Goal: Task Accomplishment & Management: Use online tool/utility

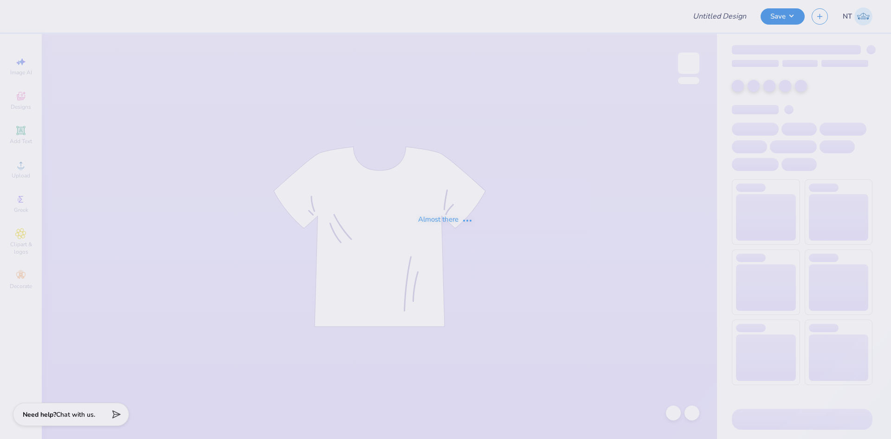
type input "Theta Bid Day Tanks"
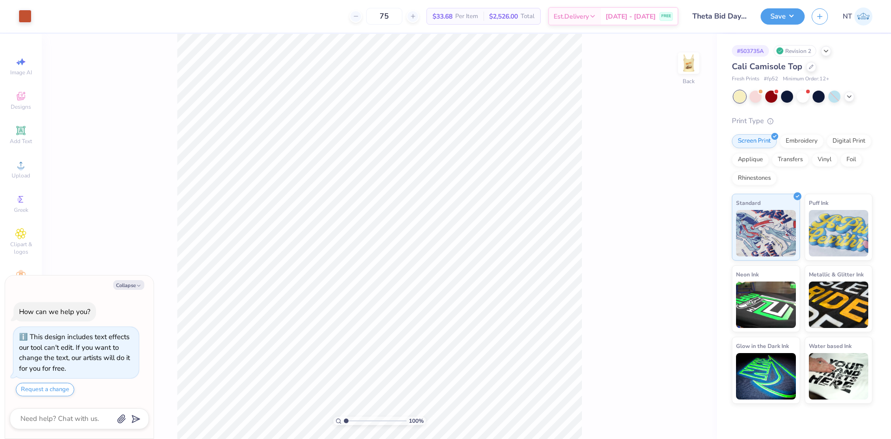
click at [132, 279] on div "Collapse How can we help you? This design includes text effects our tool can't …" at bounding box center [79, 356] width 149 height 163
click at [140, 285] on icon "button" at bounding box center [139, 286] width 6 height 6
type textarea "x"
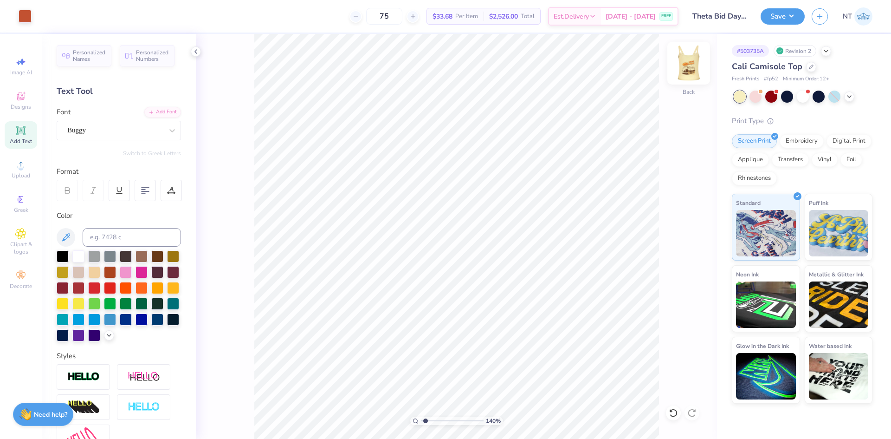
click at [687, 71] on img at bounding box center [688, 63] width 37 height 37
type input "1"
click at [690, 65] on img at bounding box center [688, 63] width 37 height 37
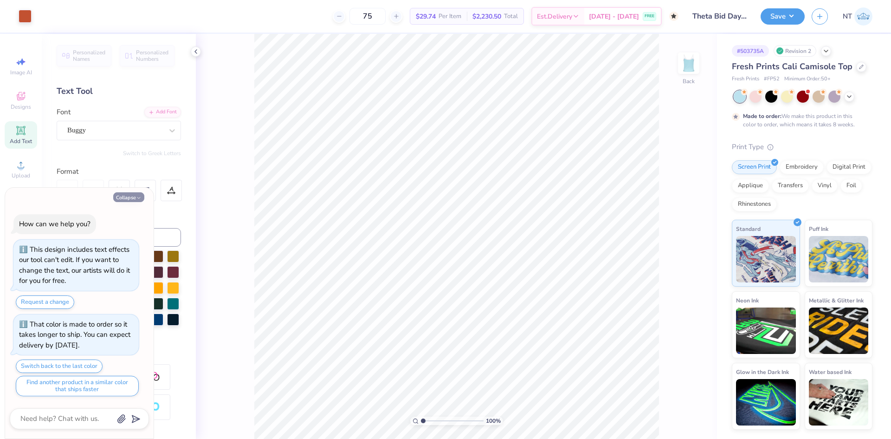
click at [131, 197] on button "Collapse" at bounding box center [128, 197] width 31 height 10
type textarea "x"
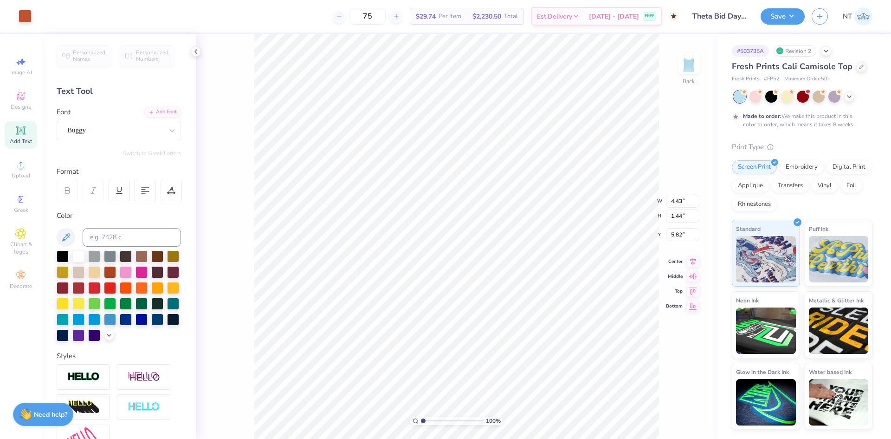
click at [678, 65] on div "100 % Back W 4.43 4.43 " H 1.44 1.44 " Y 5.82 5.82 " Center Middle Top Bottom" at bounding box center [456, 236] width 521 height 405
click at [689, 65] on img at bounding box center [688, 63] width 37 height 37
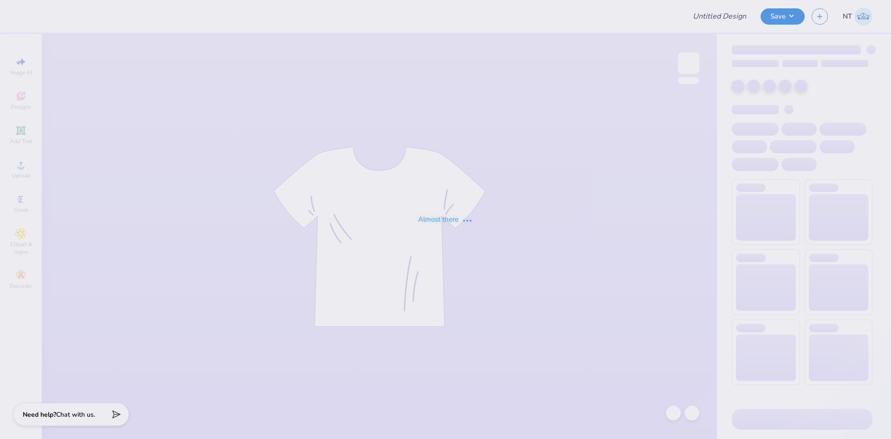
type input "Theta Bid Day Tanks"
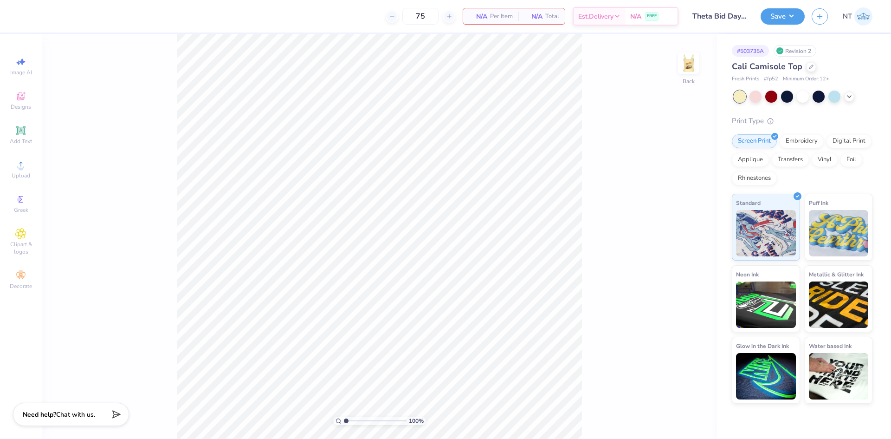
type textarea "x"
drag, startPoint x: 610, startPoint y: 160, endPoint x: 654, endPoint y: 92, distance: 80.7
click at [611, 160] on div "100 % Back" at bounding box center [380, 236] width 676 height 405
click at [691, 59] on img at bounding box center [688, 63] width 37 height 37
click at [685, 77] on div at bounding box center [689, 63] width 43 height 43
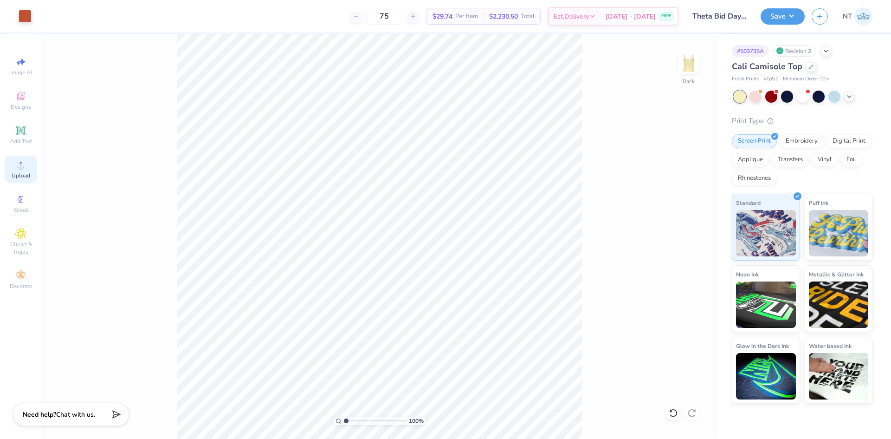
click at [24, 172] on span "Upload" at bounding box center [21, 175] width 19 height 7
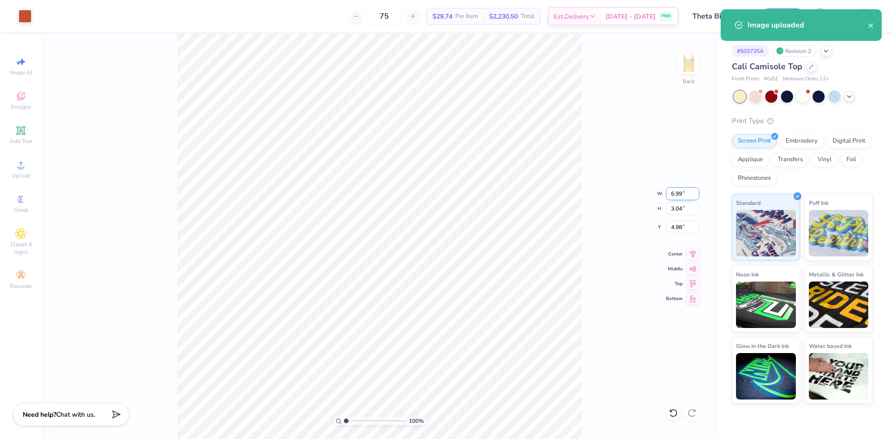
click at [672, 192] on input "6.99" at bounding box center [682, 193] width 33 height 13
type input "7.00"
click at [677, 224] on input "4.98" at bounding box center [682, 227] width 33 height 13
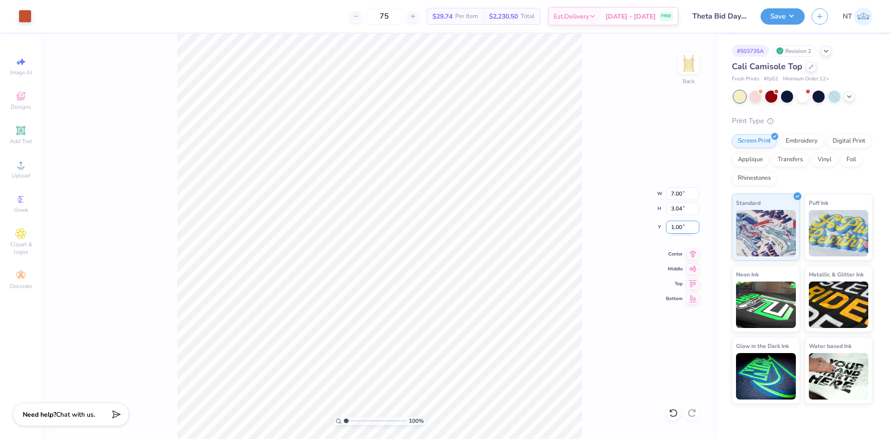
click at [677, 224] on input "1.00" at bounding box center [682, 227] width 33 height 13
type input "2.00"
click at [692, 76] on div at bounding box center [689, 63] width 43 height 43
type input "1"
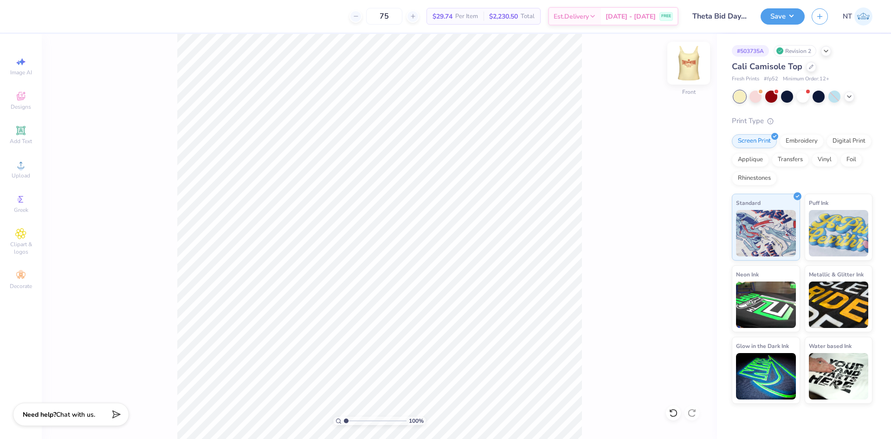
click at [685, 60] on img at bounding box center [688, 63] width 37 height 37
click at [690, 70] on img at bounding box center [688, 63] width 37 height 37
click at [35, 175] on div "Upload" at bounding box center [21, 169] width 32 height 27
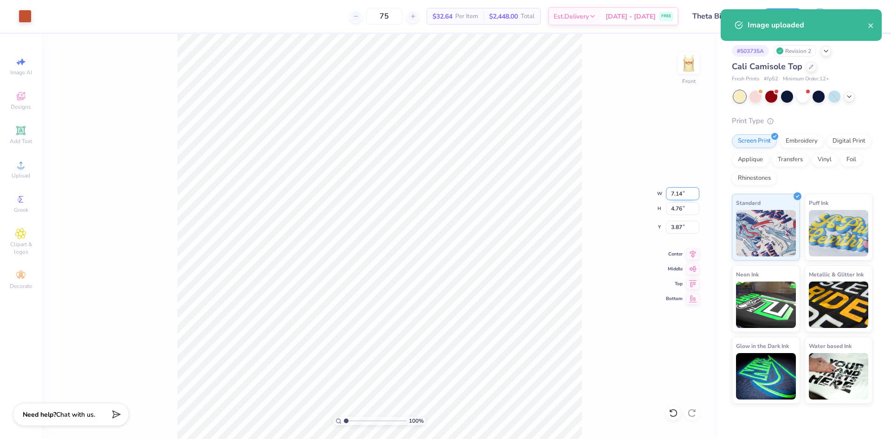
click at [675, 196] on input "7.14" at bounding box center [682, 193] width 33 height 13
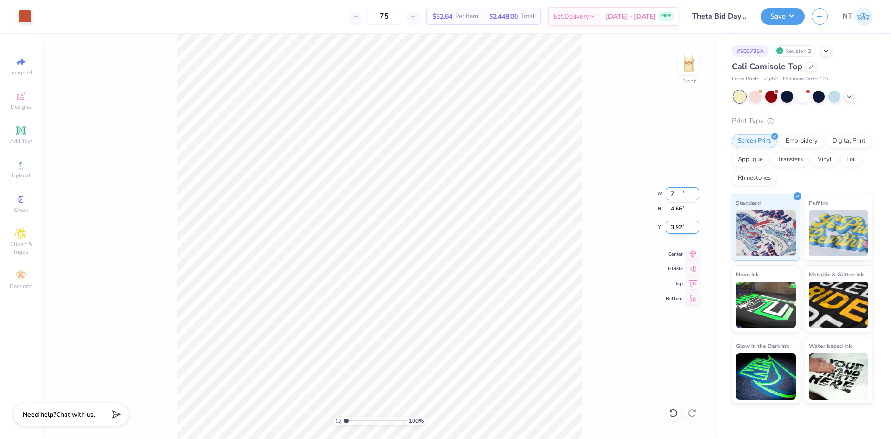
type input "7.00"
type input "4.66"
click at [671, 231] on input "3.92" at bounding box center [682, 227] width 33 height 13
type input "2.00"
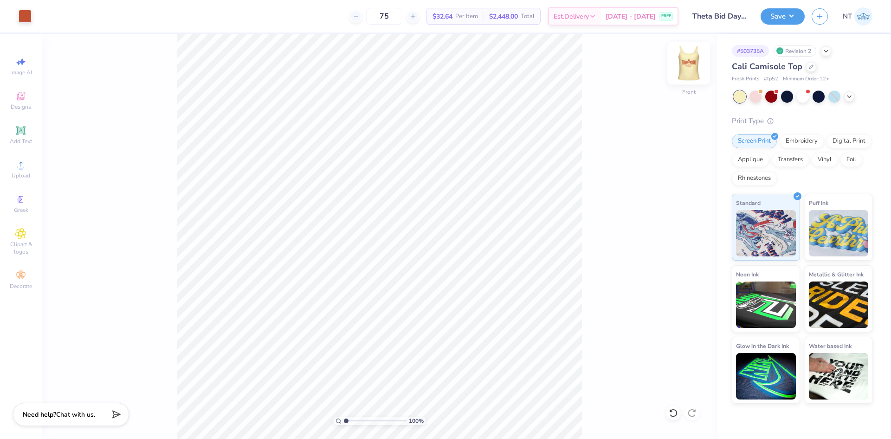
click at [681, 61] on img at bounding box center [688, 63] width 37 height 37
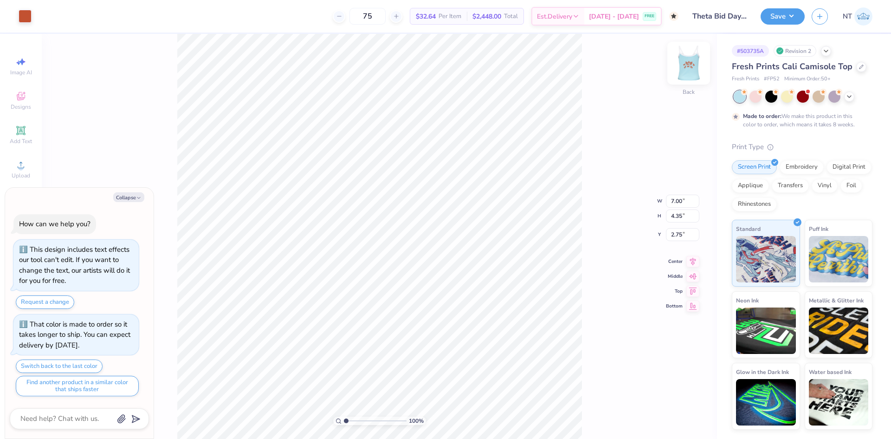
click at [697, 67] on img at bounding box center [688, 63] width 37 height 37
type textarea "x"
click at [676, 234] on input "2.96" at bounding box center [682, 234] width 33 height 13
type input "2.75"
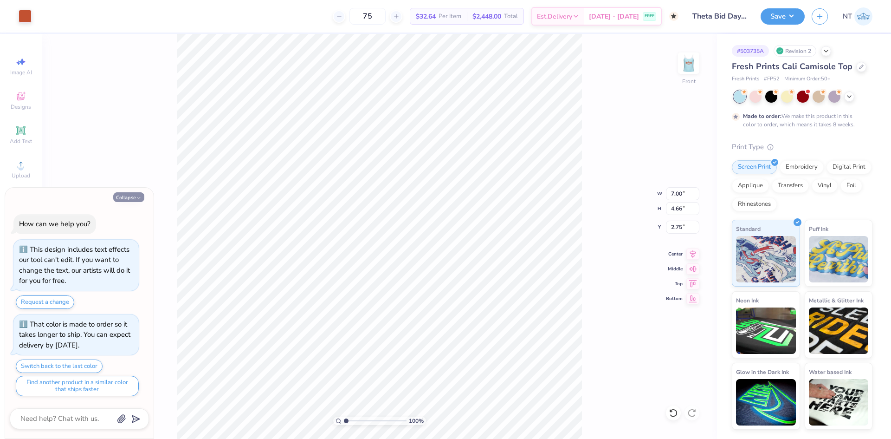
click at [132, 201] on button "Collapse" at bounding box center [128, 197] width 31 height 10
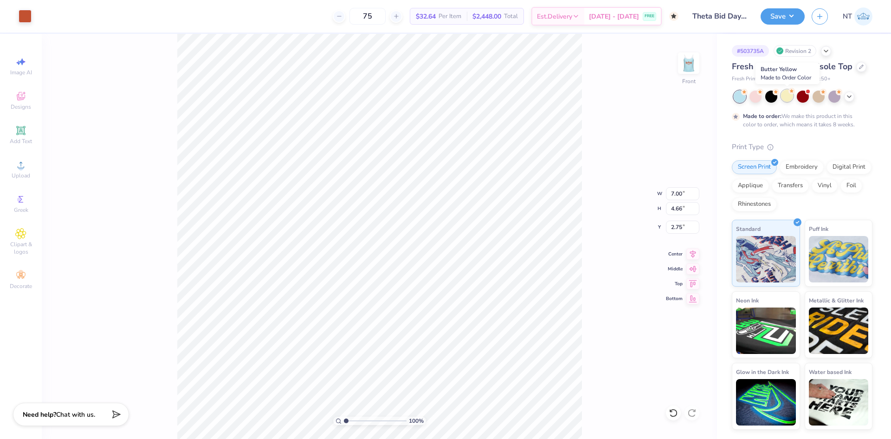
click at [787, 99] on div at bounding box center [787, 96] width 12 height 12
click at [691, 64] on img at bounding box center [688, 63] width 37 height 37
click at [691, 70] on img at bounding box center [688, 63] width 37 height 37
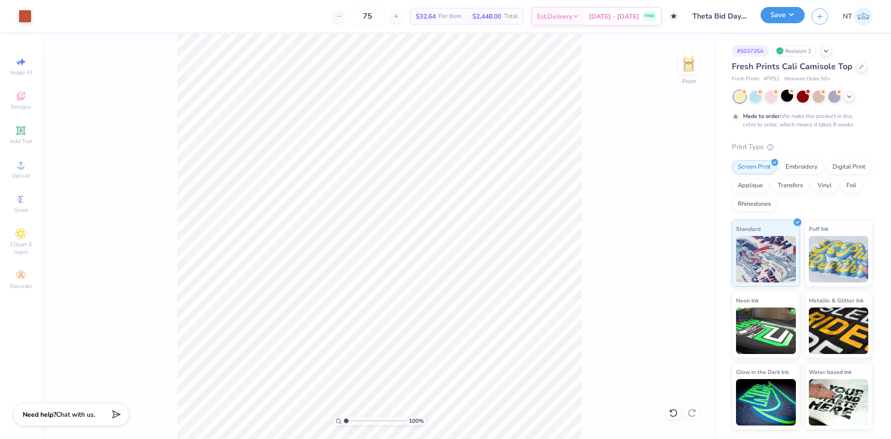
click at [780, 16] on button "Save" at bounding box center [783, 15] width 44 height 16
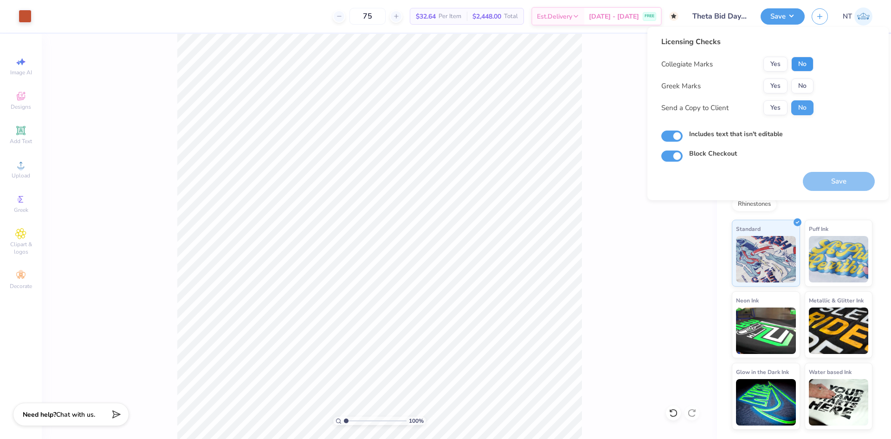
click at [805, 63] on button "No" at bounding box center [803, 64] width 22 height 15
click at [785, 83] on button "Yes" at bounding box center [776, 85] width 24 height 15
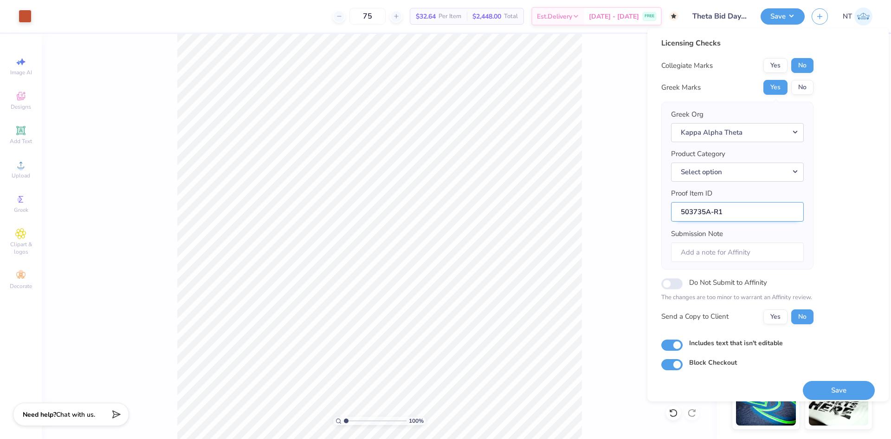
scroll to position [7, 0]
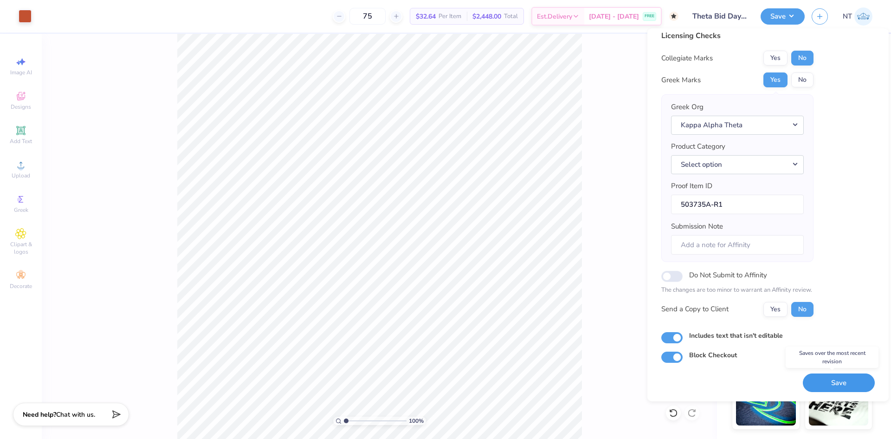
click at [827, 385] on button "Save" at bounding box center [839, 382] width 72 height 19
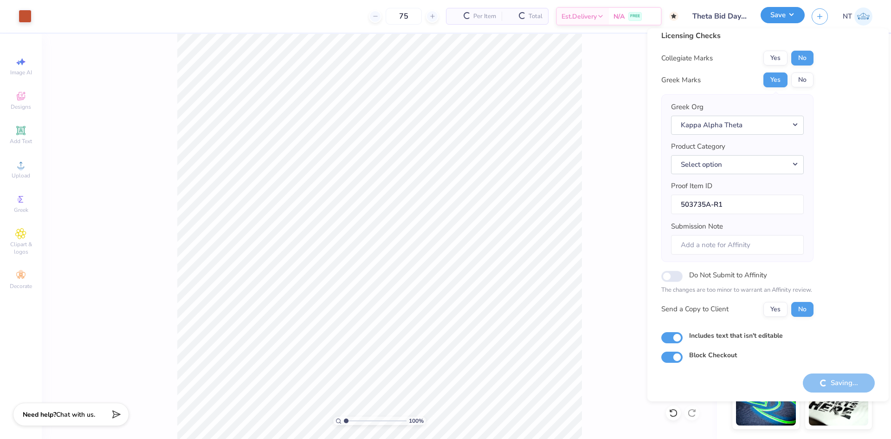
click at [798, 15] on button "Save" at bounding box center [783, 15] width 44 height 16
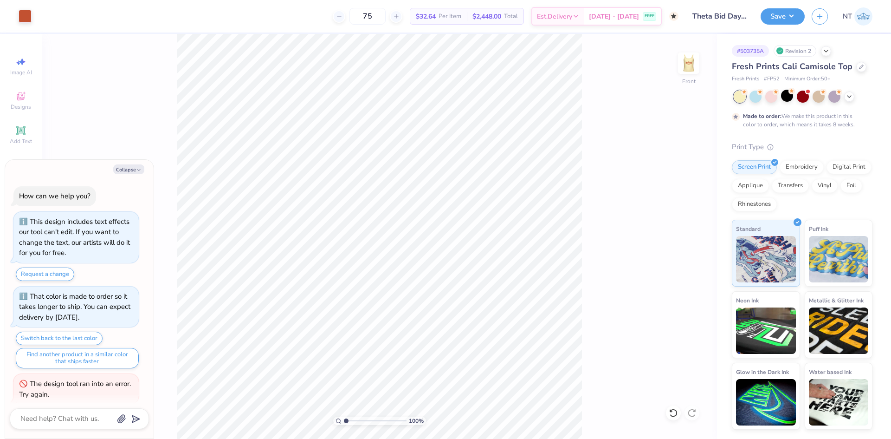
scroll to position [8, 0]
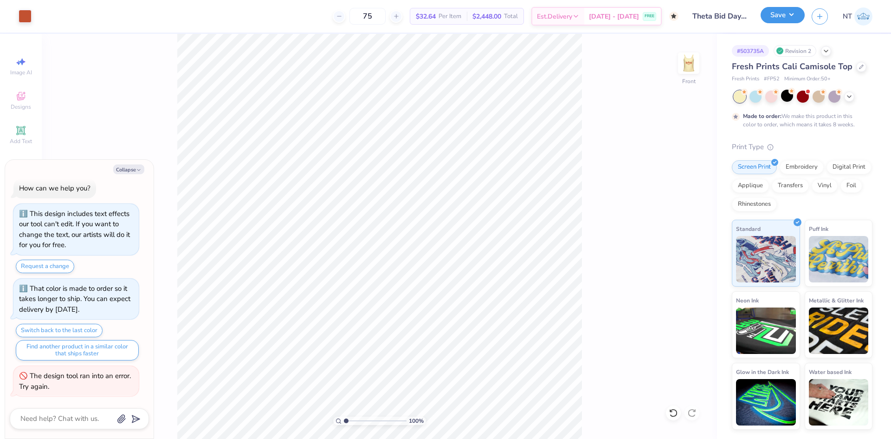
click at [786, 15] on button "Save" at bounding box center [783, 15] width 44 height 16
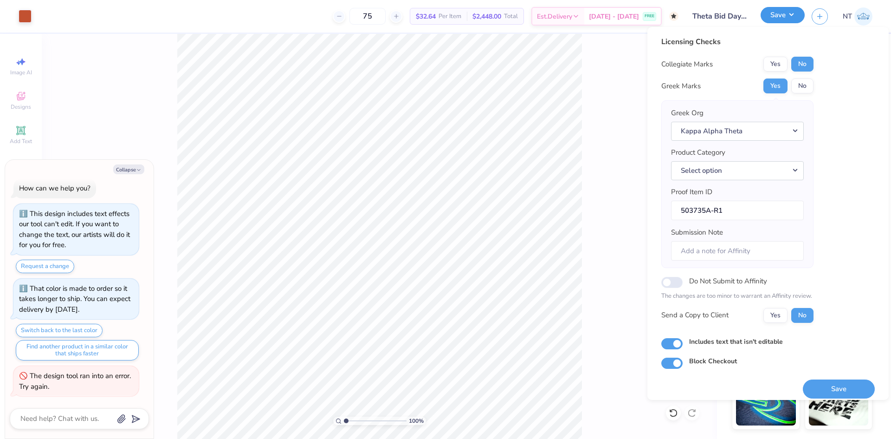
click at [786, 15] on button "Save" at bounding box center [783, 15] width 44 height 16
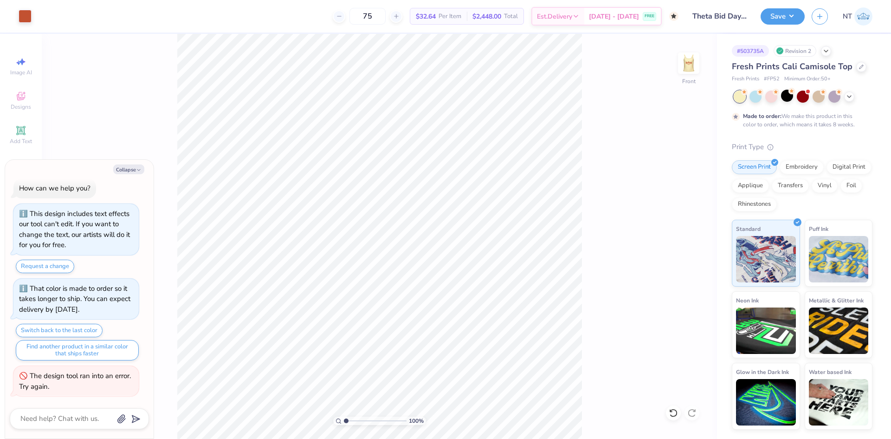
click at [704, 65] on div "100 % Front" at bounding box center [380, 236] width 676 height 405
click at [695, 64] on img at bounding box center [688, 63] width 37 height 37
click at [130, 168] on button "Collapse" at bounding box center [128, 169] width 31 height 10
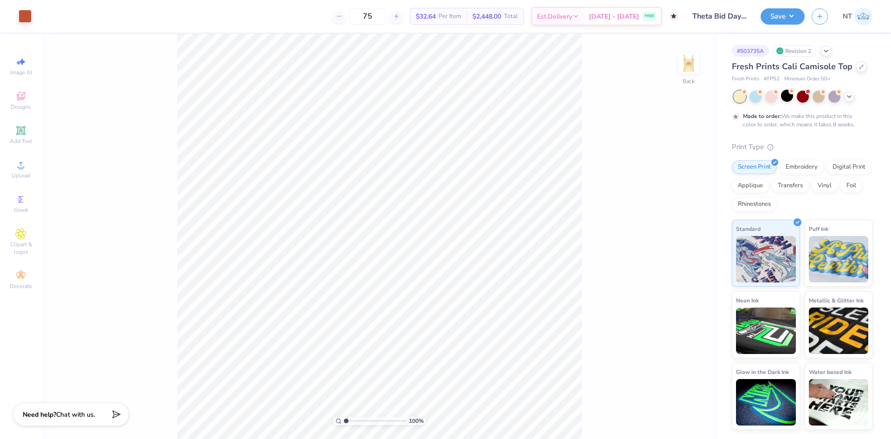
type textarea "x"
click at [20, 169] on circle at bounding box center [20, 167] width 5 height 5
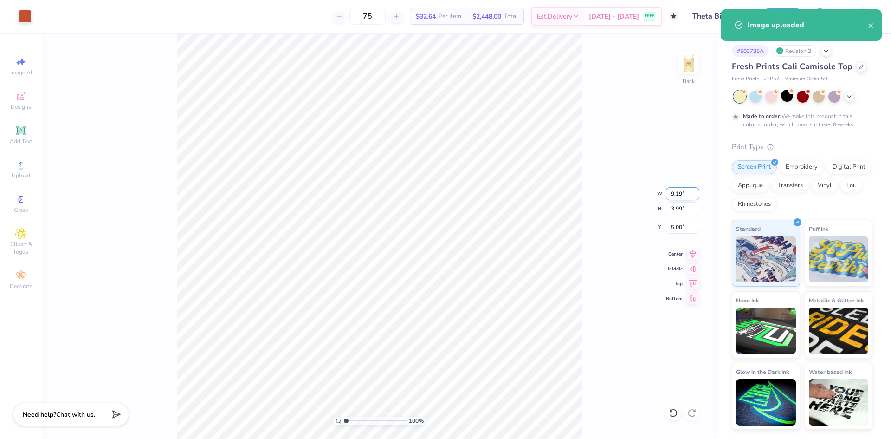
click at [671, 188] on input "9.19" at bounding box center [682, 193] width 33 height 13
type input "7.00"
type input "3.04"
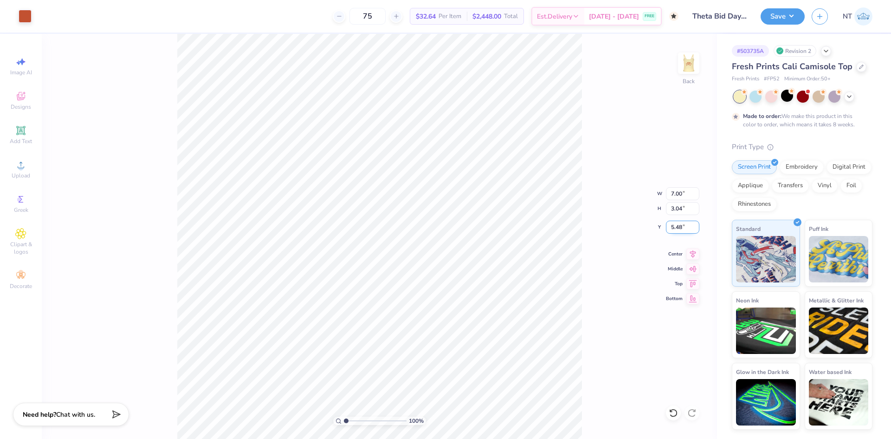
click at [678, 221] on input "5.48" at bounding box center [682, 227] width 33 height 13
click at [678, 221] on input "2.00" at bounding box center [682, 227] width 33 height 13
type input "2.75"
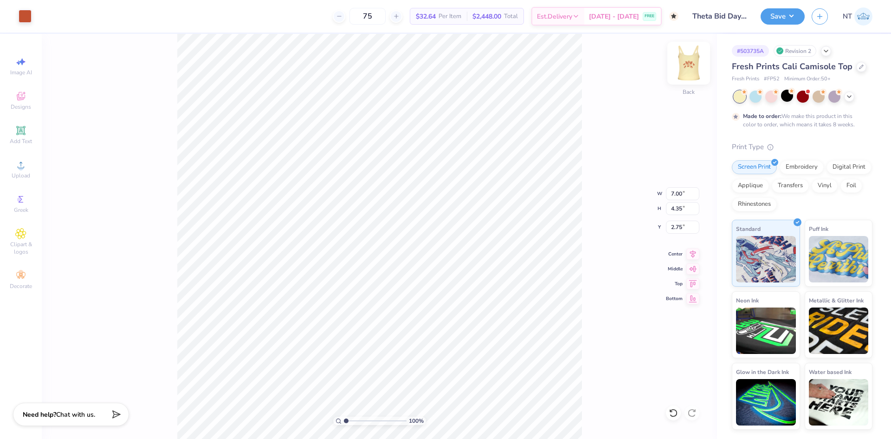
click at [689, 70] on img at bounding box center [688, 63] width 37 height 37
click at [792, 17] on button "Save" at bounding box center [783, 15] width 44 height 16
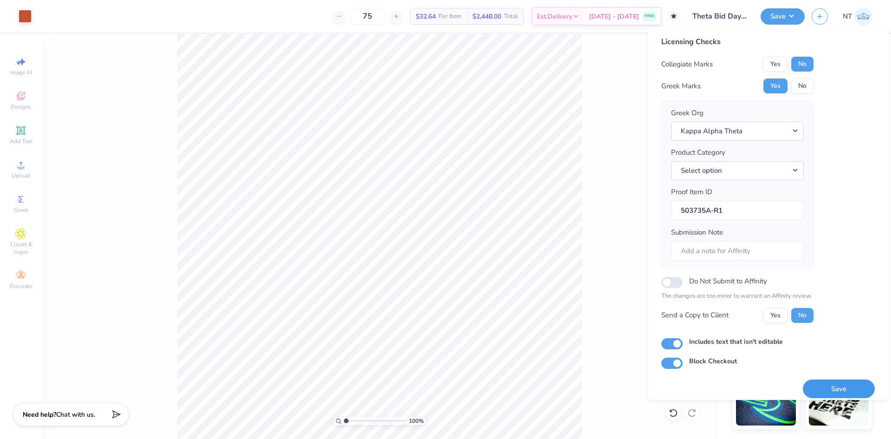
click at [829, 386] on button "Save" at bounding box center [839, 388] width 72 height 19
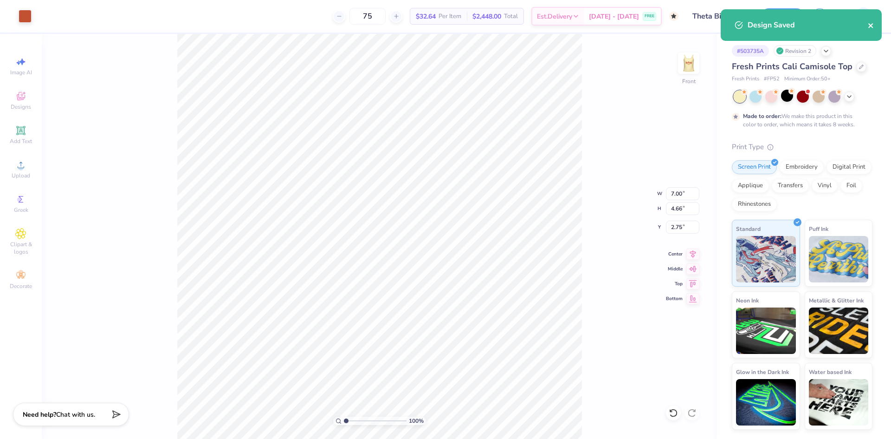
click at [872, 25] on icon "close" at bounding box center [871, 25] width 5 height 5
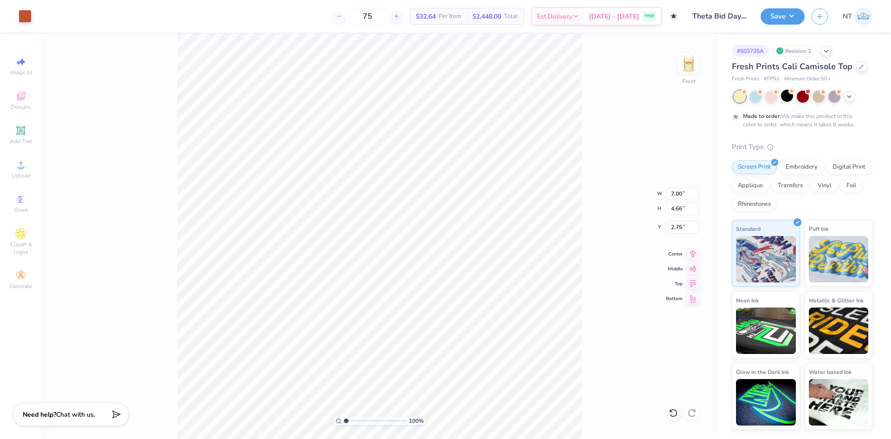
click at [587, 111] on div "100 % Front W 7.00 7.00 " H 4.66 4.66 " Y 2.75 2.75 " Center Middle Top Bottom" at bounding box center [380, 236] width 676 height 405
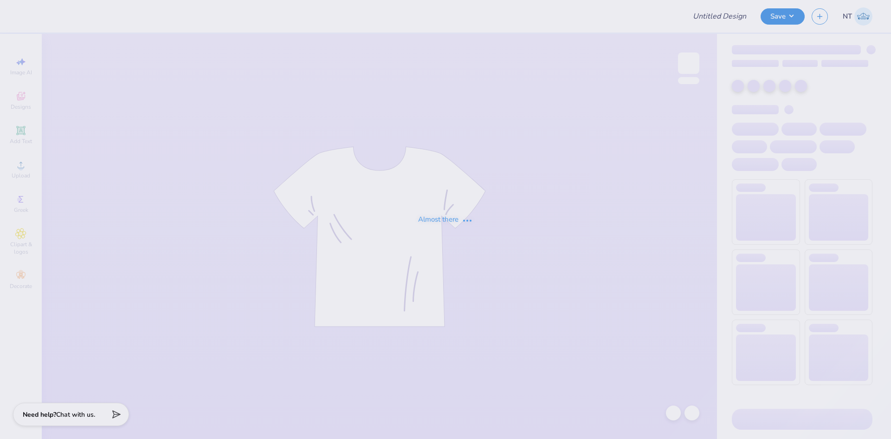
type input "Theta Bid Day Tanks"
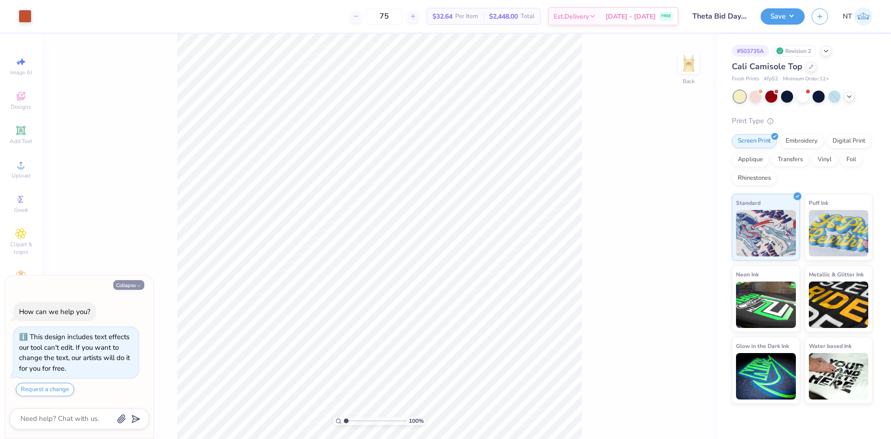
click at [116, 286] on button "Collapse" at bounding box center [128, 285] width 31 height 10
type textarea "x"
